Goal: Information Seeking & Learning: Learn about a topic

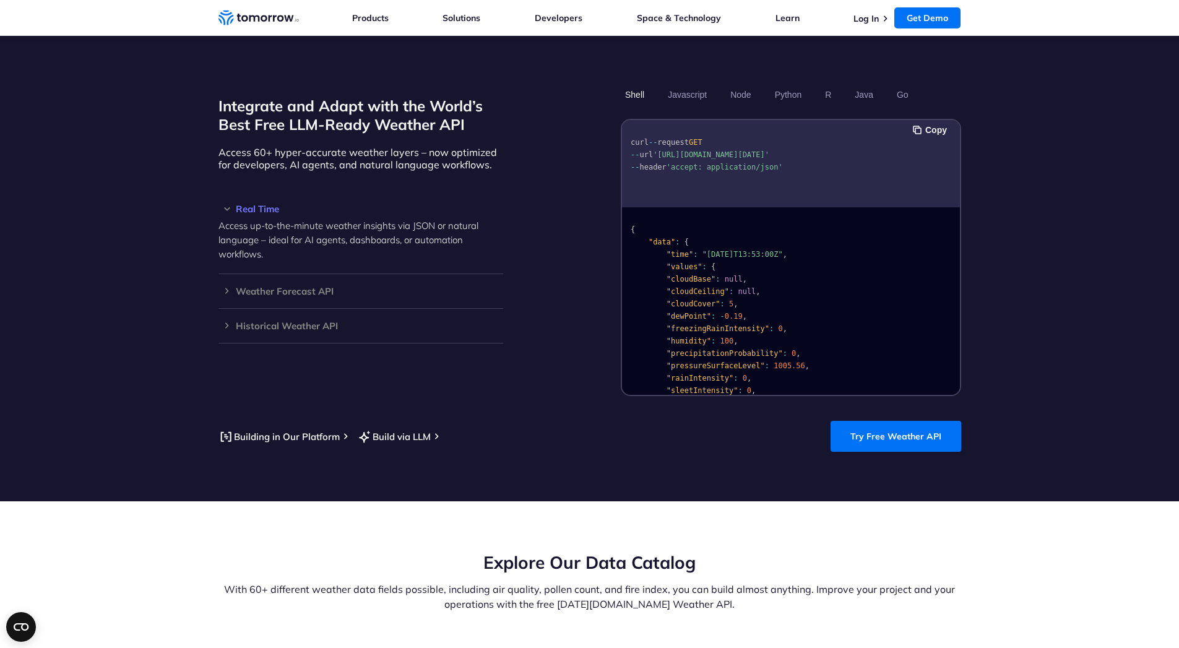
scroll to position [1041, 0]
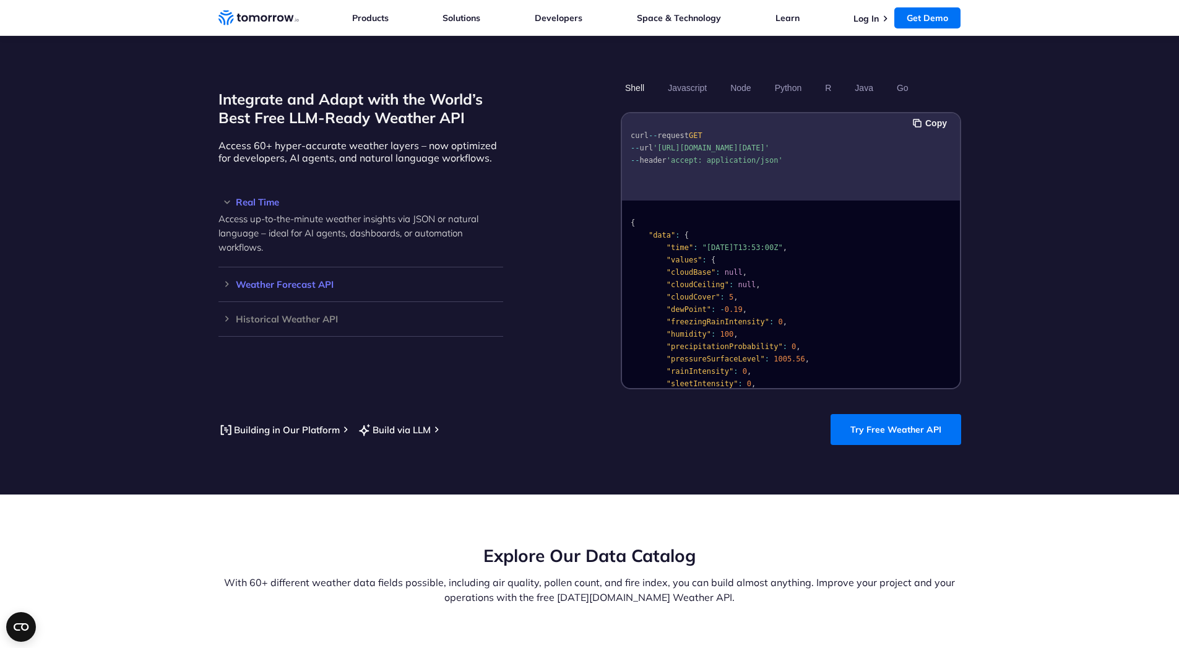
click at [308, 280] on h3 "Weather Forecast API" at bounding box center [361, 284] width 285 height 9
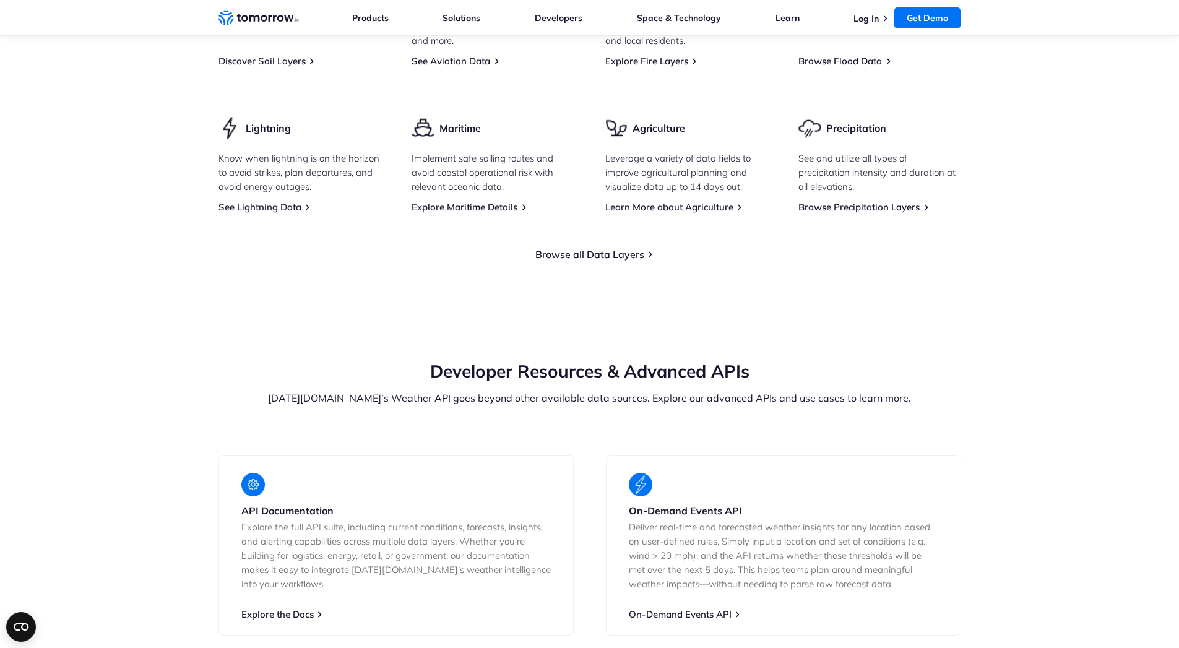
scroll to position [1932, 0]
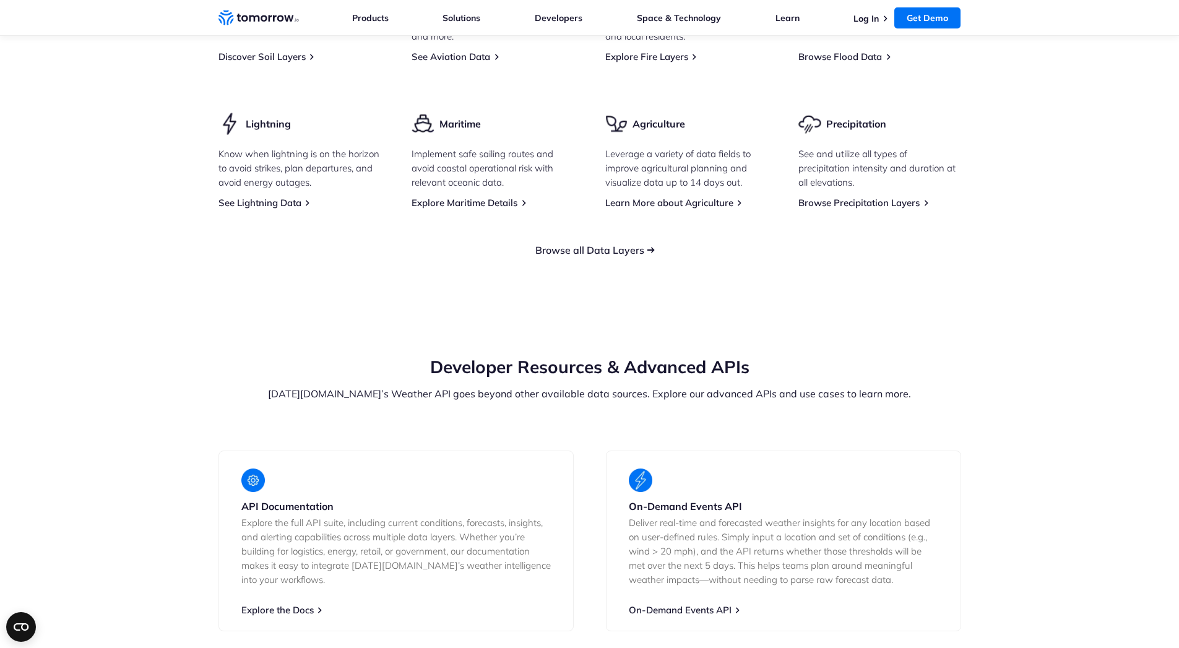
click at [565, 244] on link "Browse all Data Layers" at bounding box center [589, 250] width 109 height 12
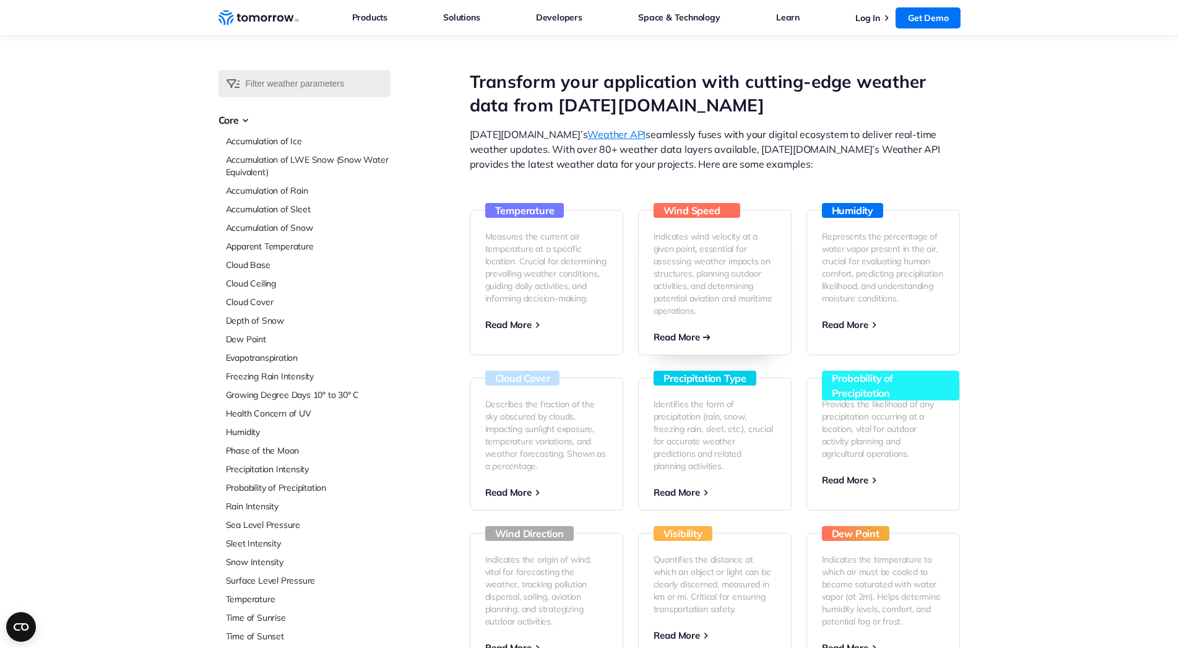
click at [702, 332] on link "Wind Speed Indicates wind velocity at a given point, essential for assessing we…" at bounding box center [715, 282] width 154 height 145
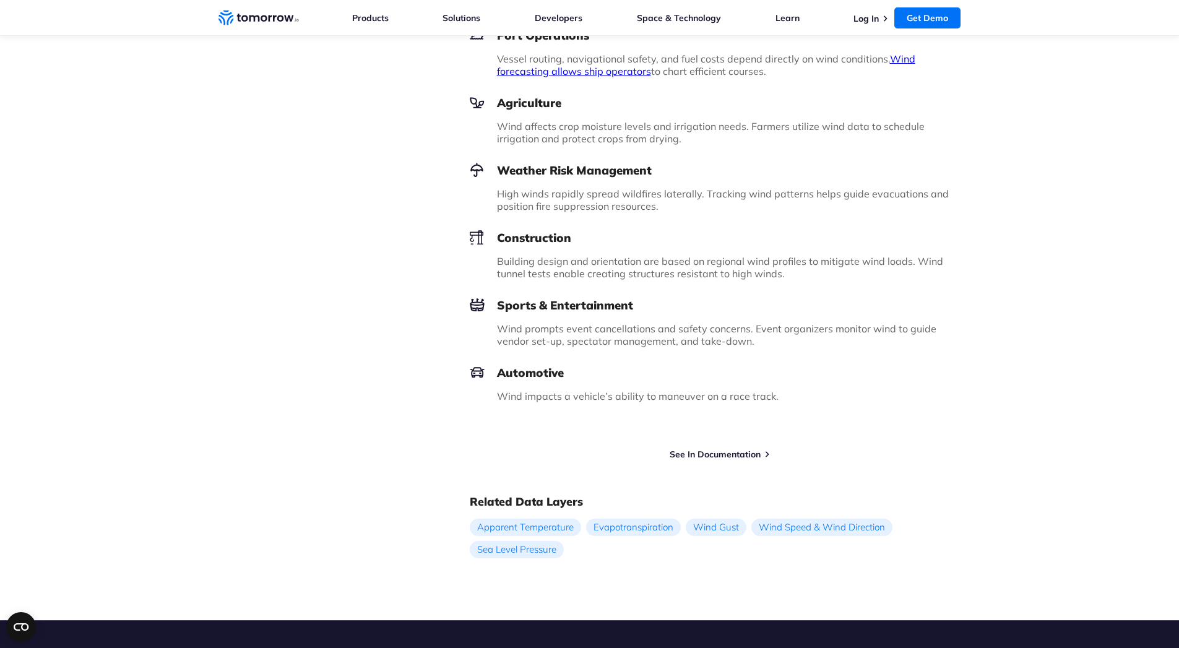
scroll to position [1560, 0]
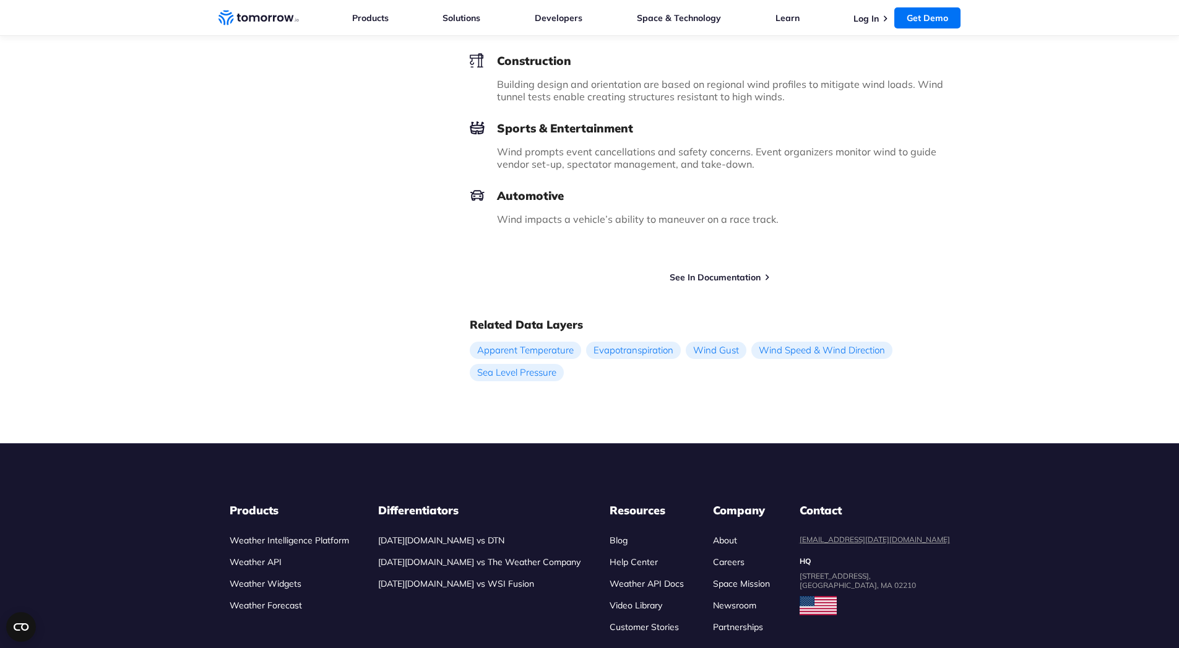
click at [730, 275] on link "See In Documentation" at bounding box center [715, 277] width 91 height 11
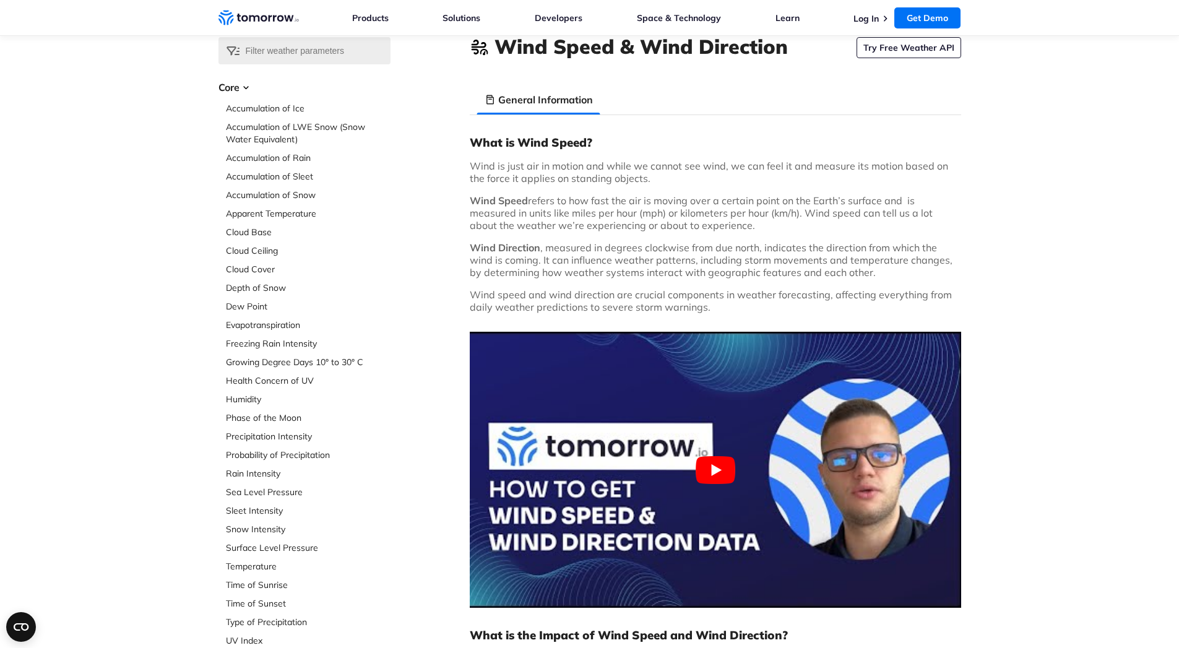
scroll to position [0, 0]
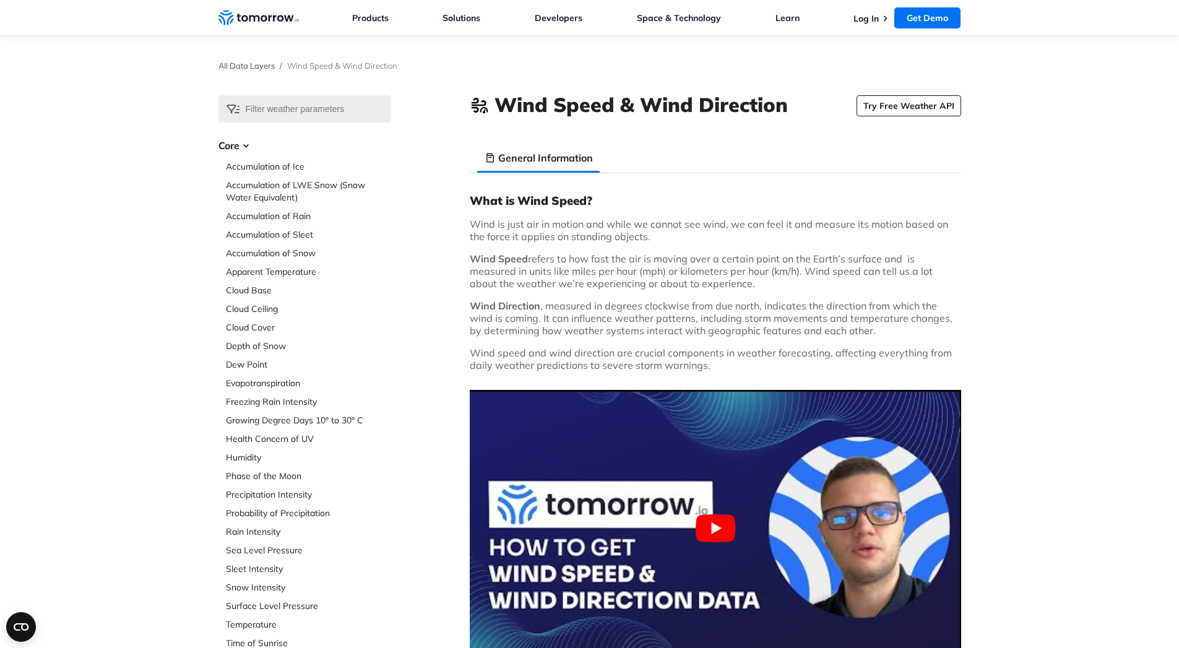
click at [236, 18] on icon "Weather Intelligence Solutions" at bounding box center [259, 17] width 80 height 15
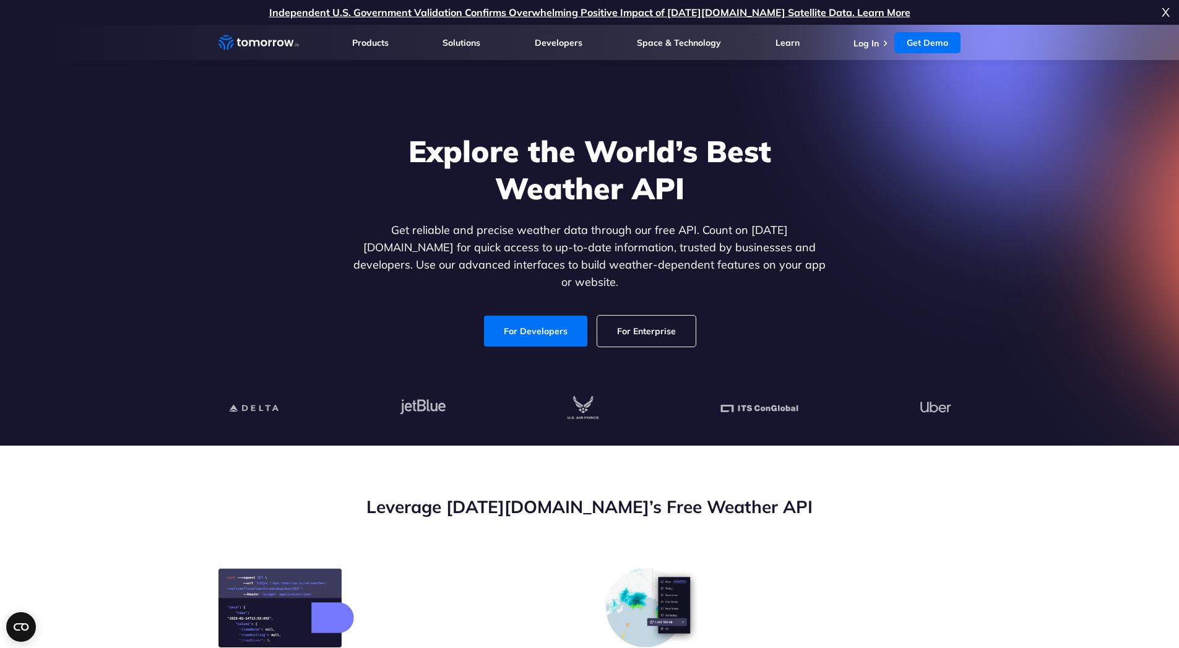
click at [544, 331] on link "For Developers" at bounding box center [535, 331] width 103 height 31
click at [626, 316] on link "For Enterprise" at bounding box center [646, 331] width 98 height 31
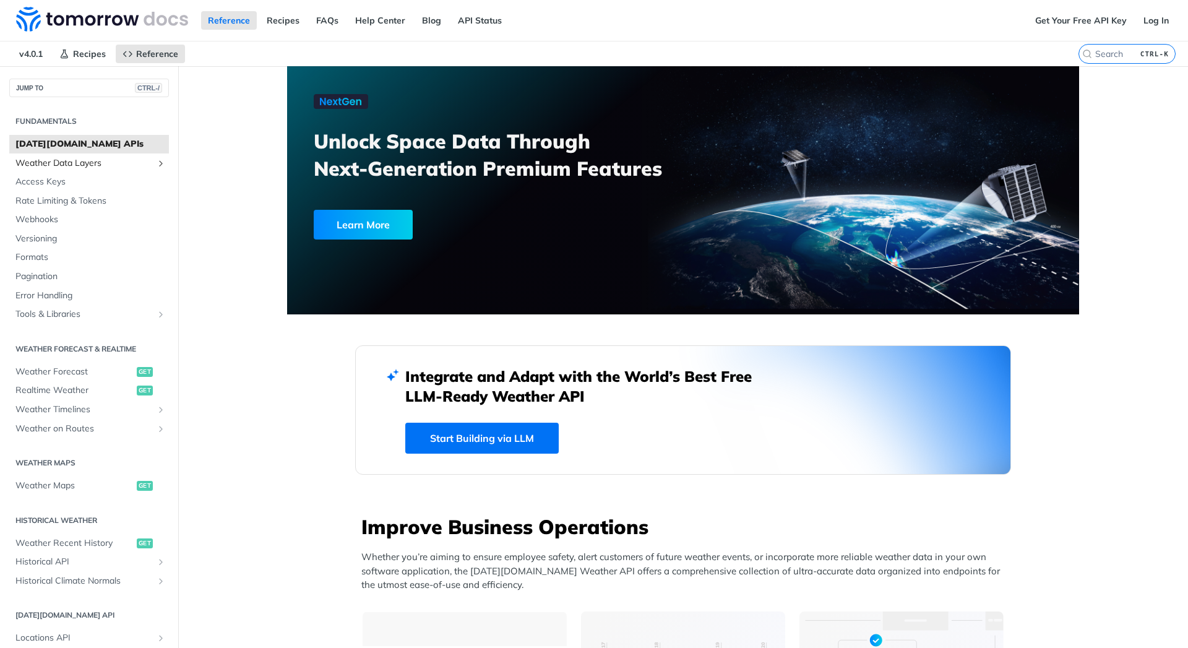
click at [64, 165] on span "Weather Data Layers" at bounding box center [83, 163] width 137 height 12
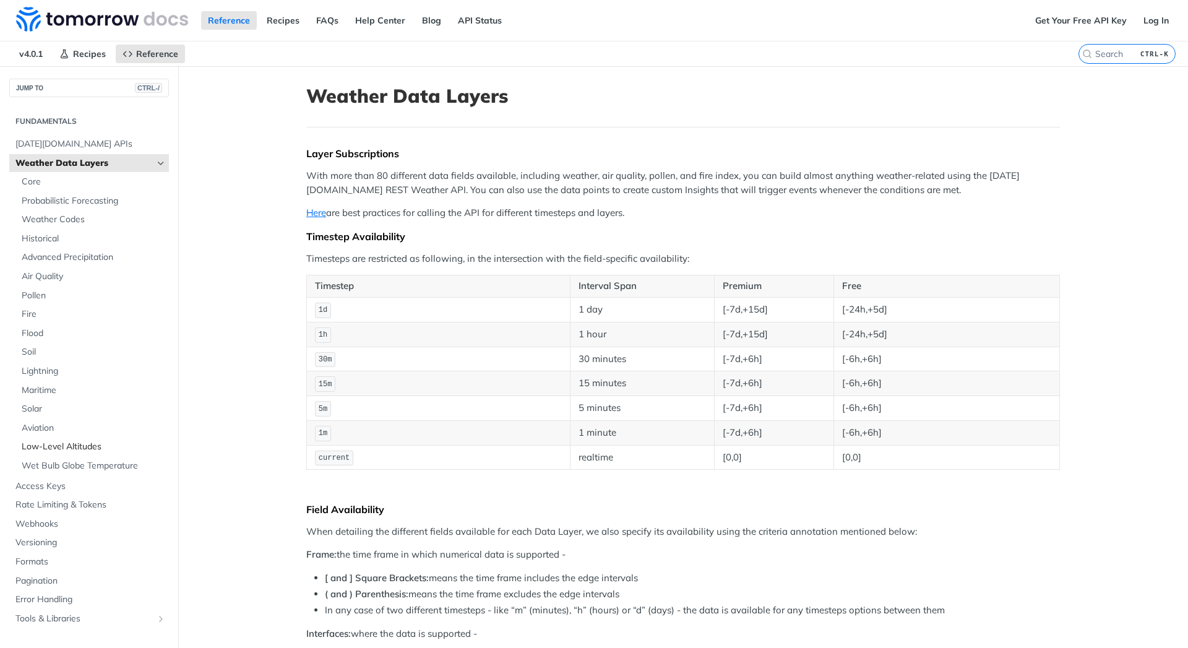
click at [61, 450] on span "Low-Level Altitudes" at bounding box center [94, 447] width 144 height 12
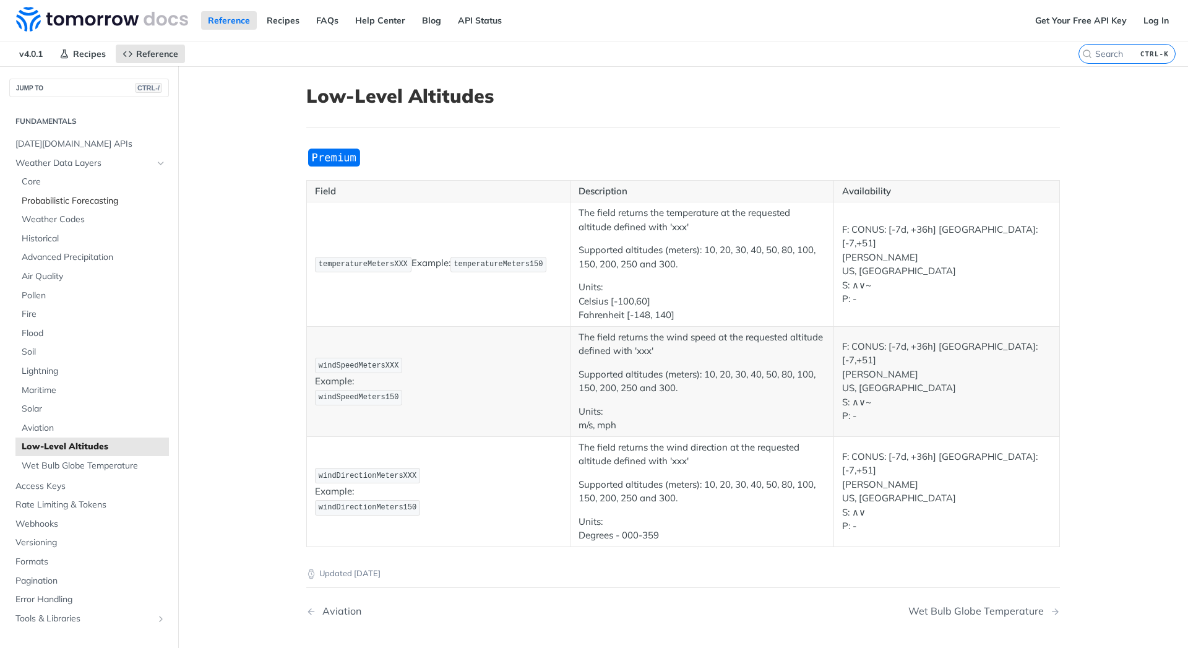
click at [75, 200] on span "Probabilistic Forecasting" at bounding box center [94, 201] width 144 height 12
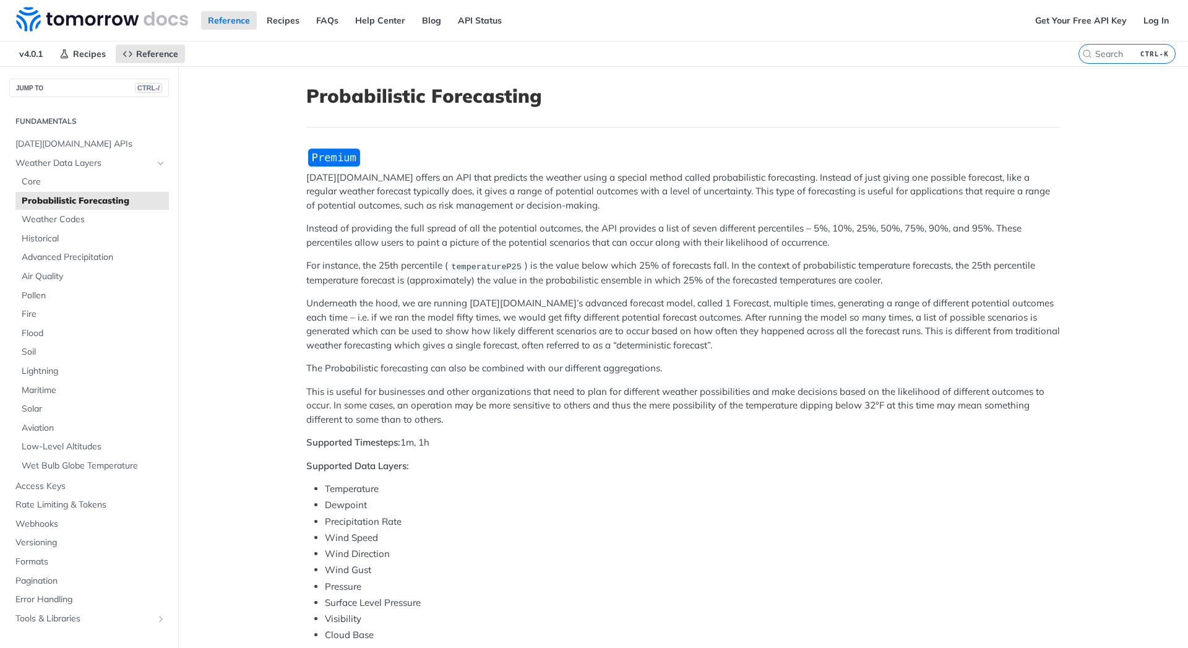
click at [540, 207] on p "Tomorrow.io offers an API that predicts the weather using a special method call…" at bounding box center [683, 192] width 754 height 42
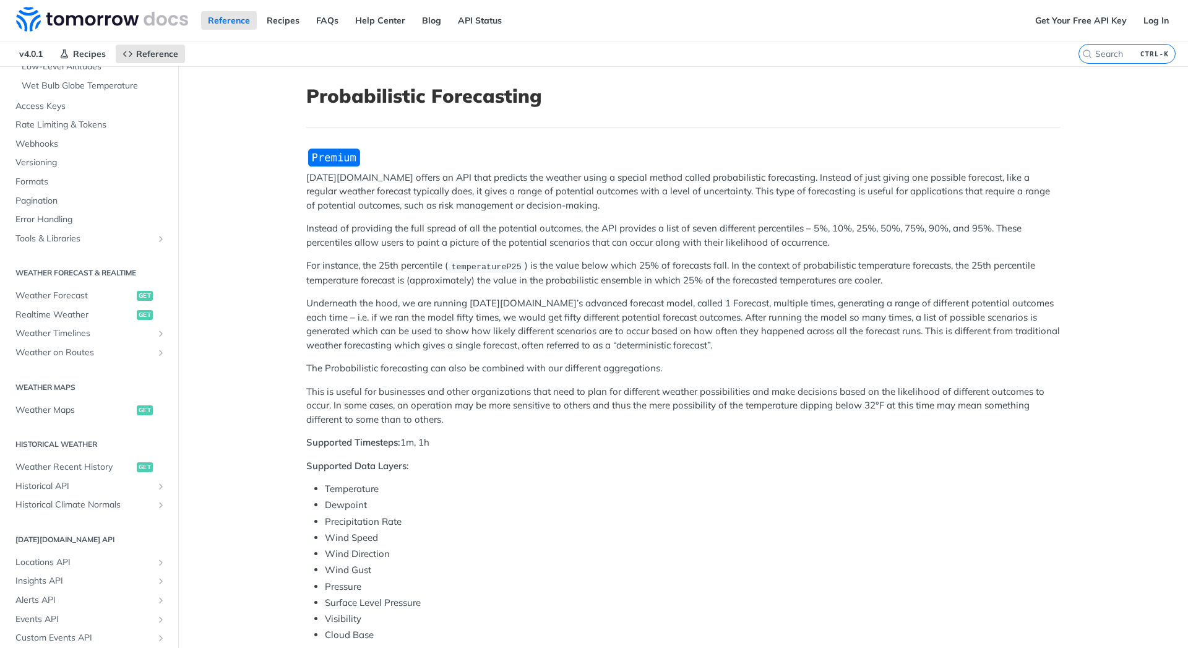
scroll to position [478, 0]
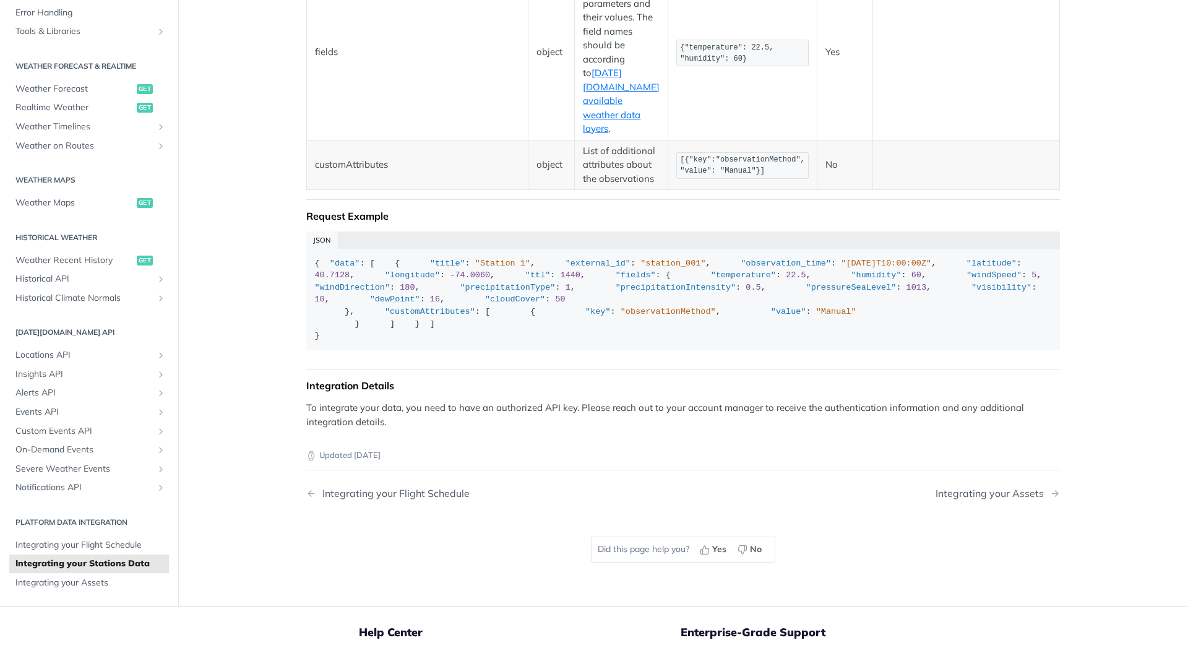
scroll to position [1135, 0]
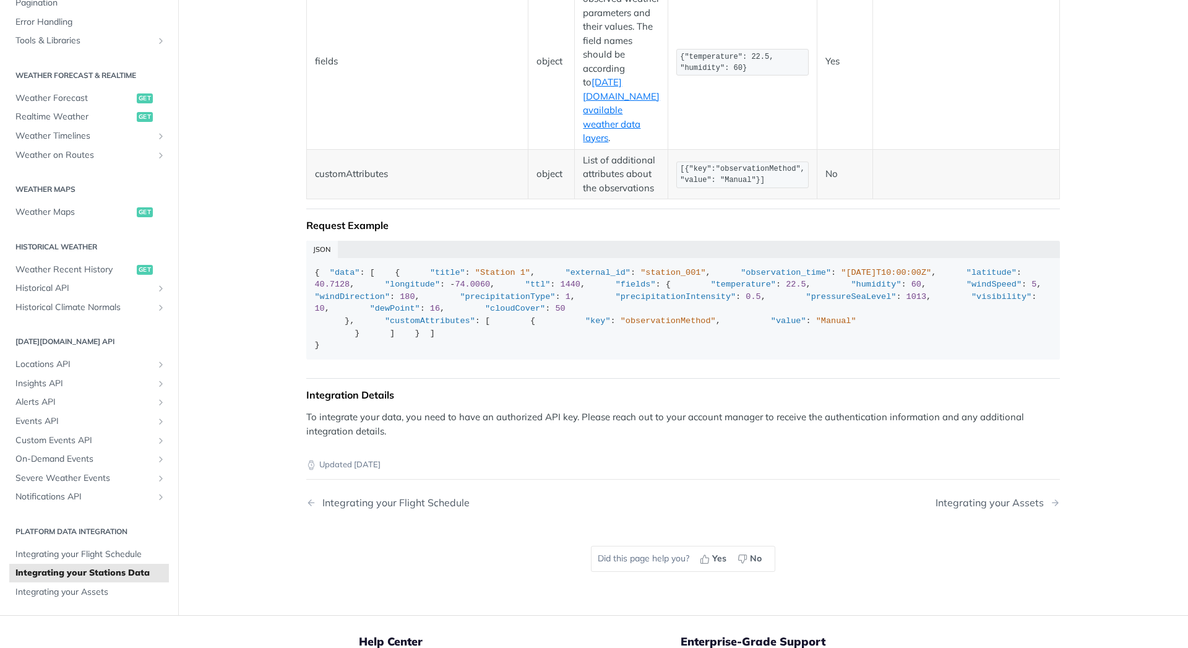
click at [602, 149] on td "List of the observed weather parameters and their values. The field names shoul…" at bounding box center [621, 61] width 93 height 175
click at [611, 144] on link "[DATE][DOMAIN_NAME] available weather data layers" at bounding box center [621, 109] width 77 height 67
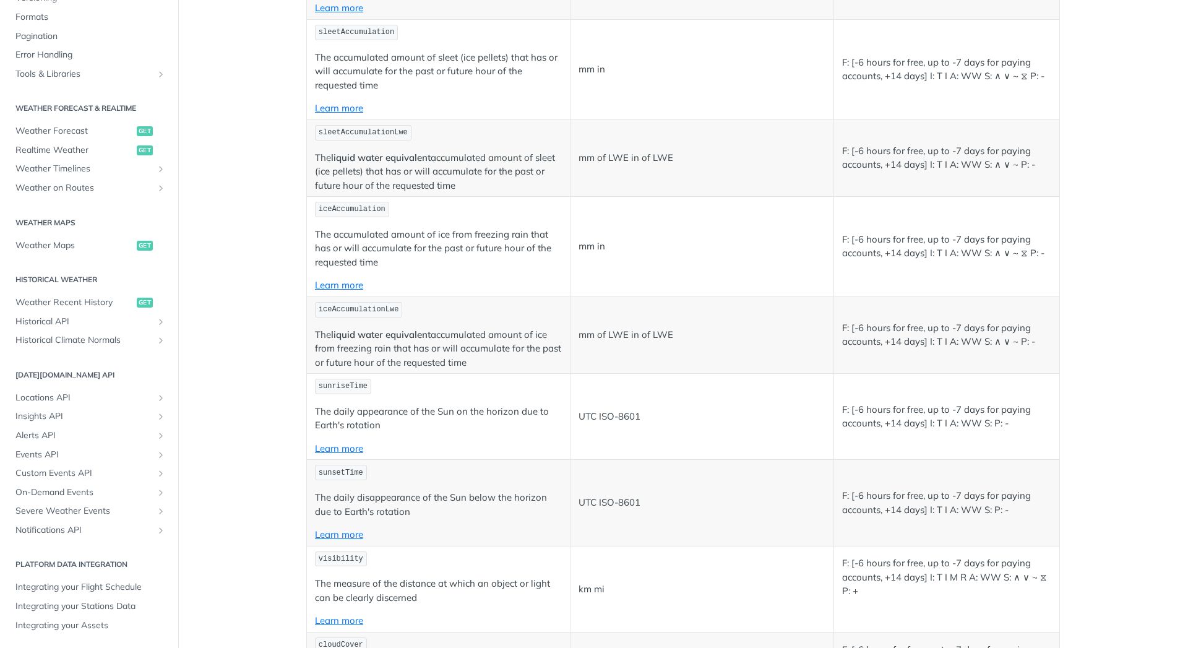
scroll to position [3046, 0]
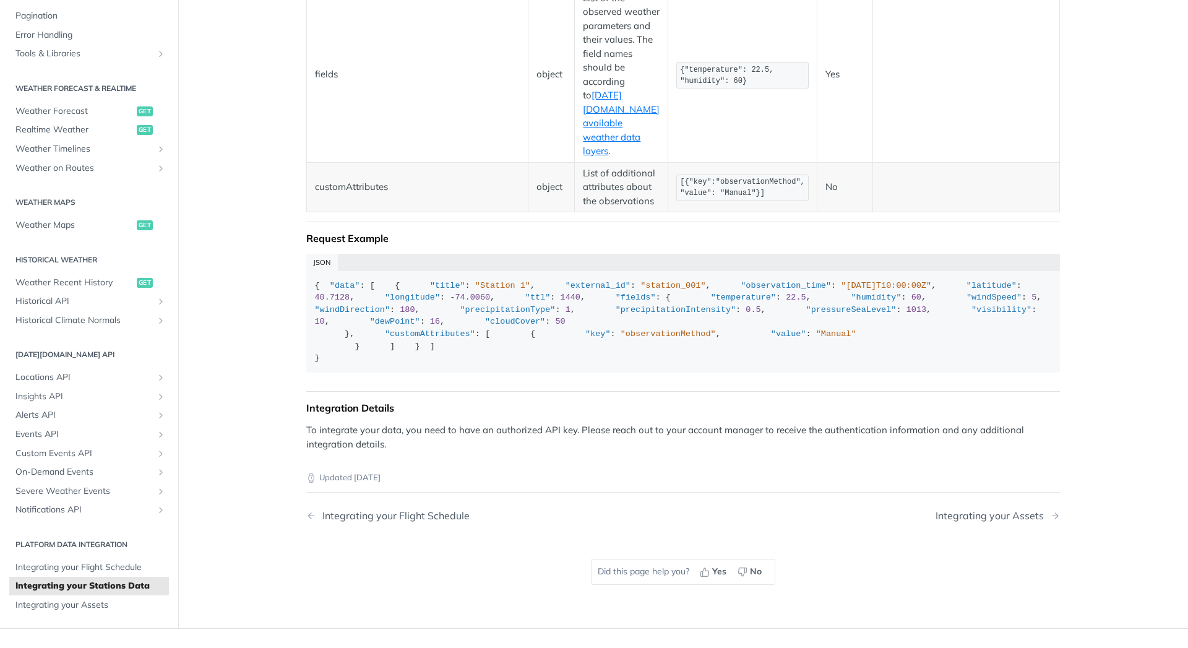
scroll to position [986, 0]
